Goal: Transaction & Acquisition: Purchase product/service

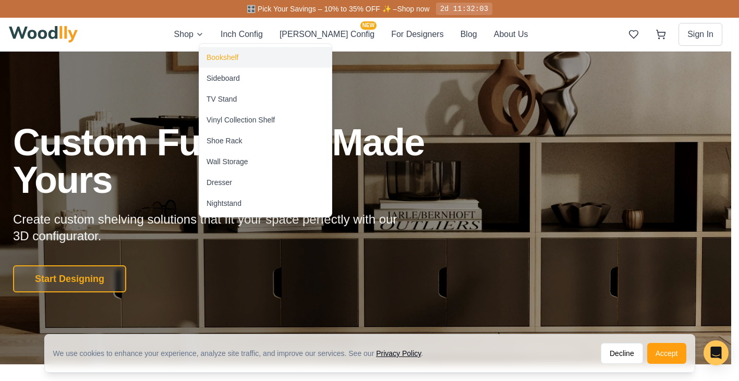
click at [217, 56] on div "Bookshelf" at bounding box center [222, 57] width 32 height 10
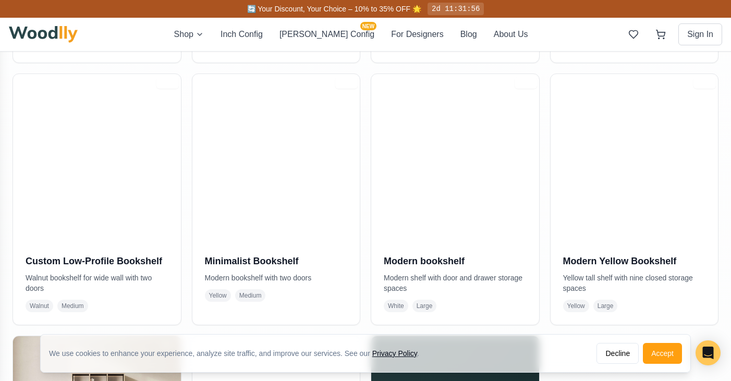
scroll to position [475, 0]
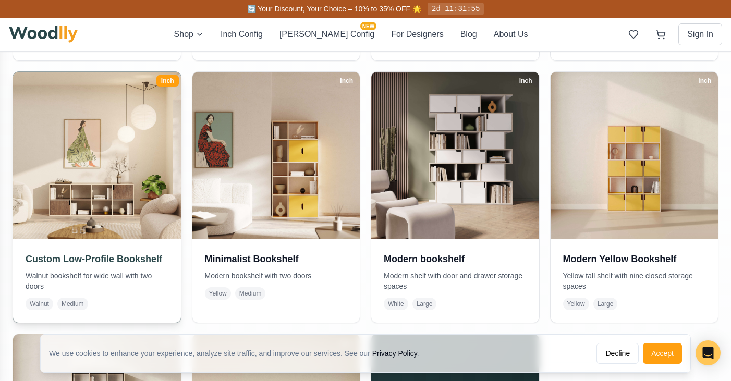
click at [145, 256] on h3 "Custom Low-Profile Bookshelf" at bounding box center [97, 259] width 143 height 15
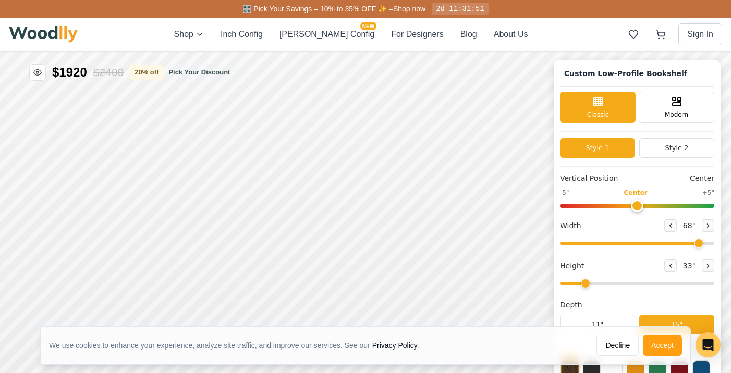
type input "68"
type input "2"
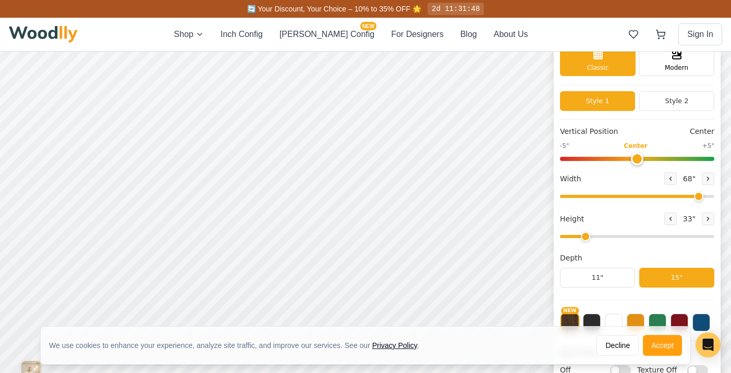
scroll to position [45, 0]
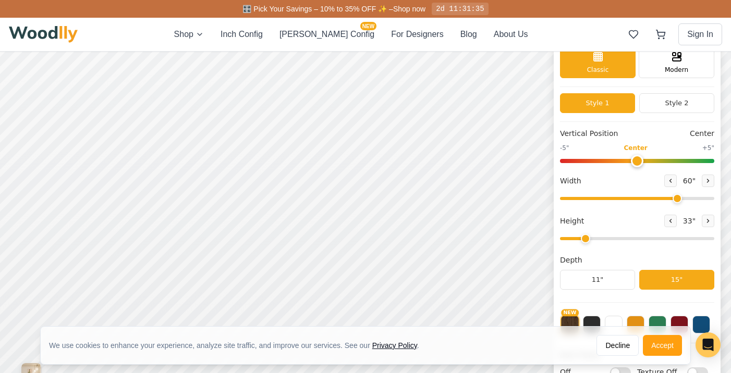
drag, startPoint x: 705, startPoint y: 200, endPoint x: 683, endPoint y: 201, distance: 21.4
type input "60"
click at [683, 200] on input "range" at bounding box center [637, 198] width 154 height 3
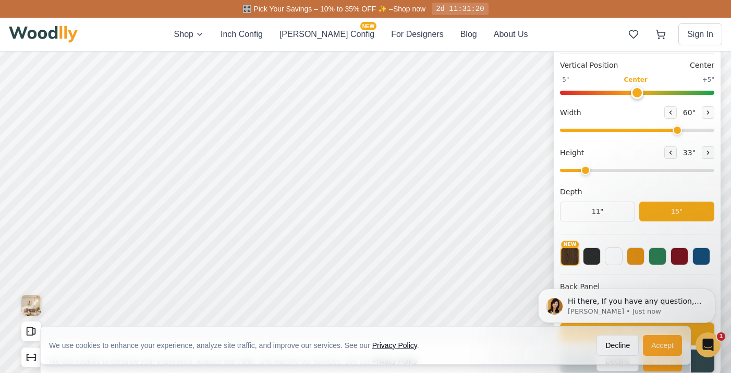
scroll to position [0, 0]
click at [663, 350] on button "Accept" at bounding box center [662, 345] width 39 height 21
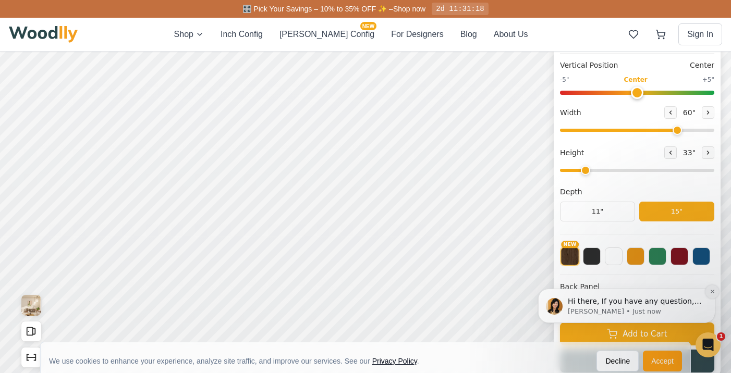
click at [716, 292] on button "Dismiss notification" at bounding box center [712, 292] width 14 height 14
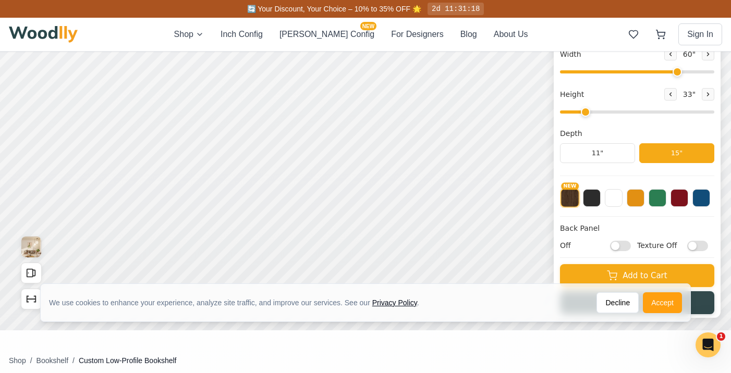
scroll to position [176, 0]
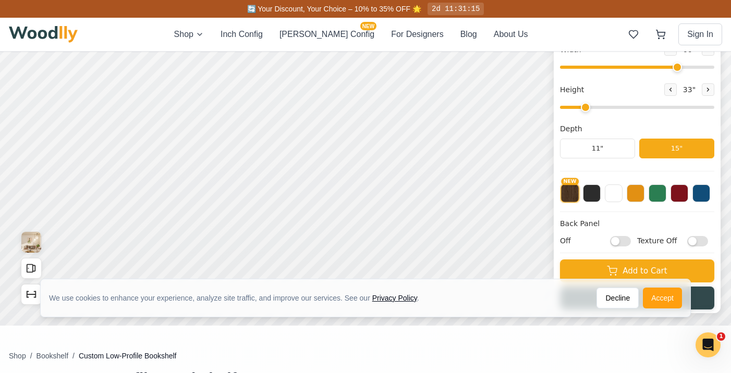
click at [631, 243] on input "Off" at bounding box center [620, 241] width 21 height 10
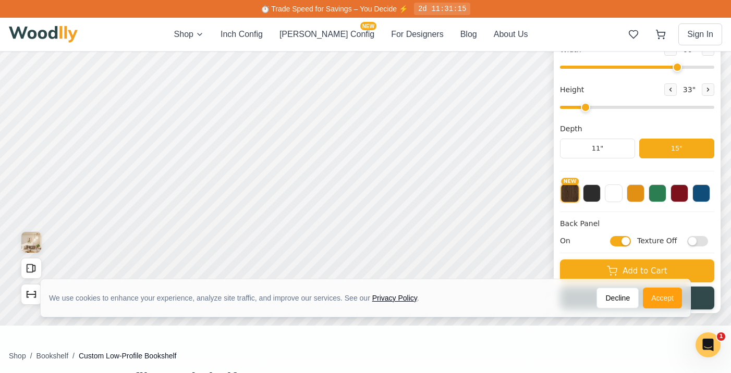
click at [621, 243] on input "On" at bounding box center [620, 241] width 21 height 10
checkbox input "false"
click at [708, 241] on input "Texture Off" at bounding box center [697, 241] width 21 height 10
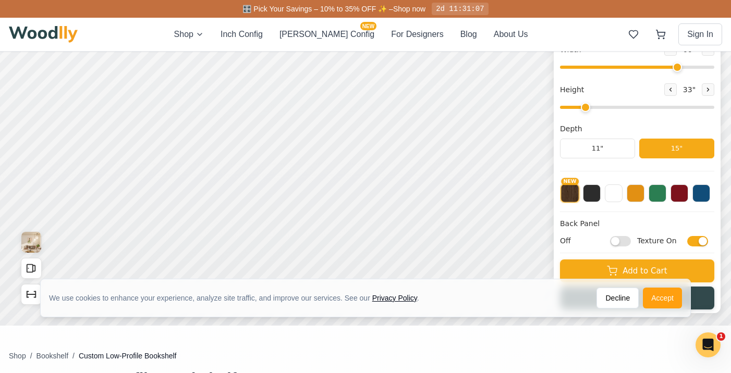
click at [700, 243] on input "Texture On" at bounding box center [697, 241] width 21 height 10
click at [708, 242] on input "Texture Off" at bounding box center [697, 241] width 21 height 10
click at [698, 242] on input "Texture On" at bounding box center [697, 241] width 21 height 10
checkbox input "false"
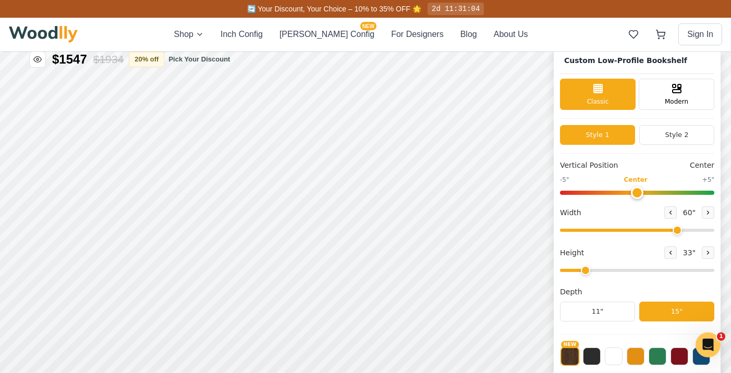
scroll to position [0, 0]
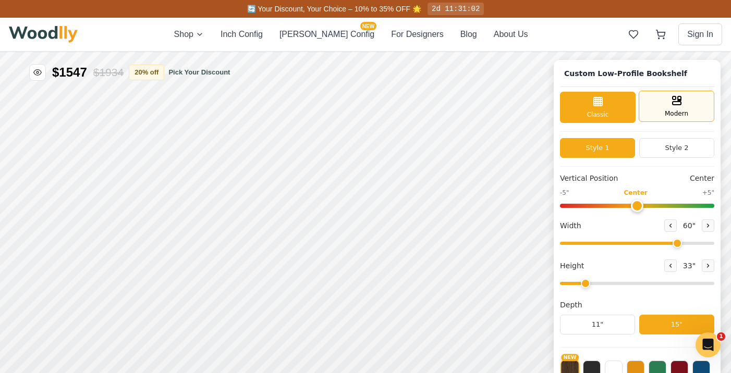
click at [687, 109] on span "Modern" at bounding box center [676, 113] width 23 height 9
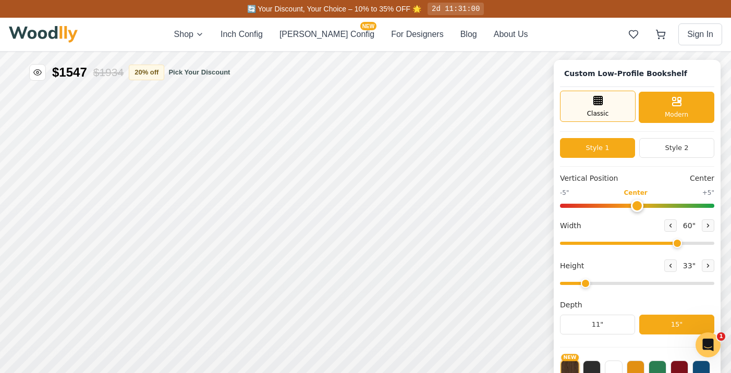
click at [618, 110] on div "Classic" at bounding box center [598, 106] width 76 height 31
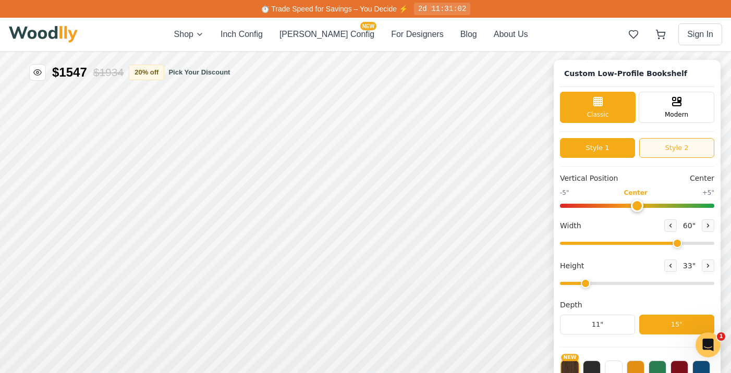
click at [665, 152] on button "Style 2" at bounding box center [676, 148] width 75 height 20
click at [619, 153] on button "Style 1" at bounding box center [597, 148] width 75 height 20
type input "2"
click at [588, 284] on input "range" at bounding box center [637, 283] width 154 height 3
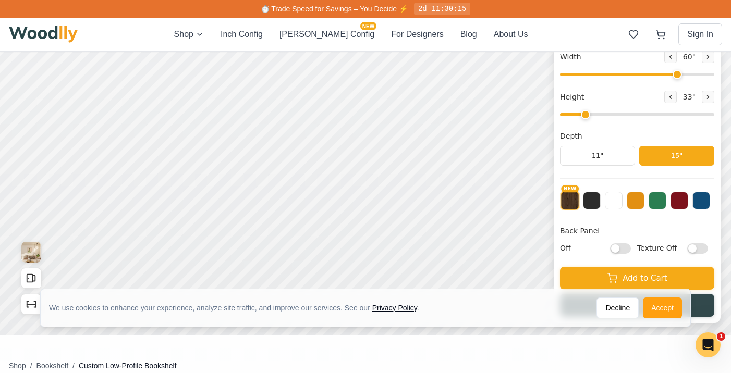
scroll to position [153, 0]
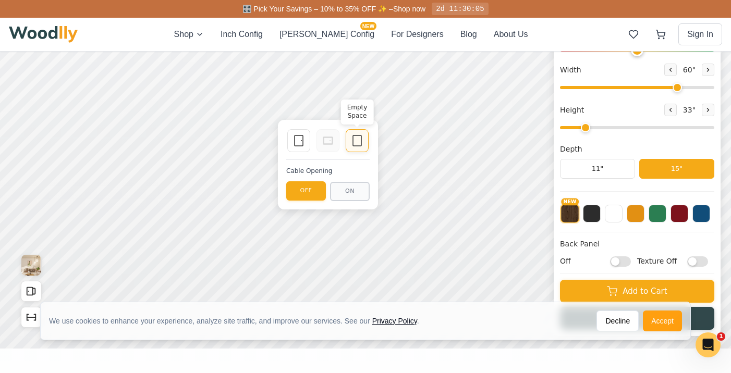
click at [351, 139] on icon at bounding box center [357, 140] width 13 height 13
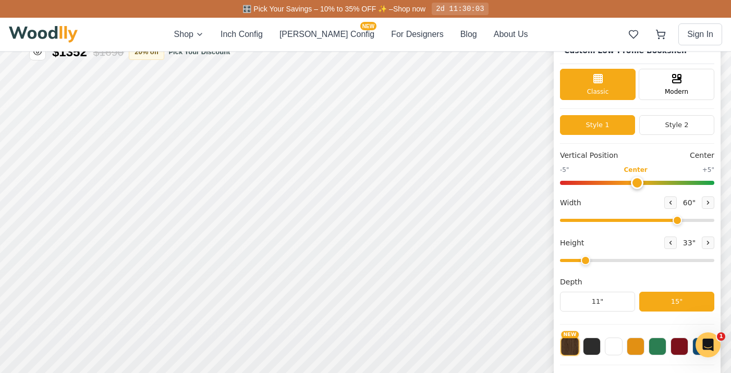
scroll to position [0, 0]
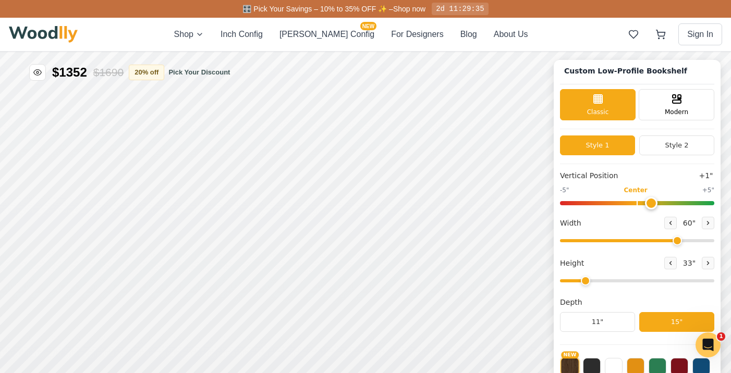
type input "0"
click at [644, 205] on input "range" at bounding box center [637, 203] width 154 height 4
